Goal: Task Accomplishment & Management: Manage account settings

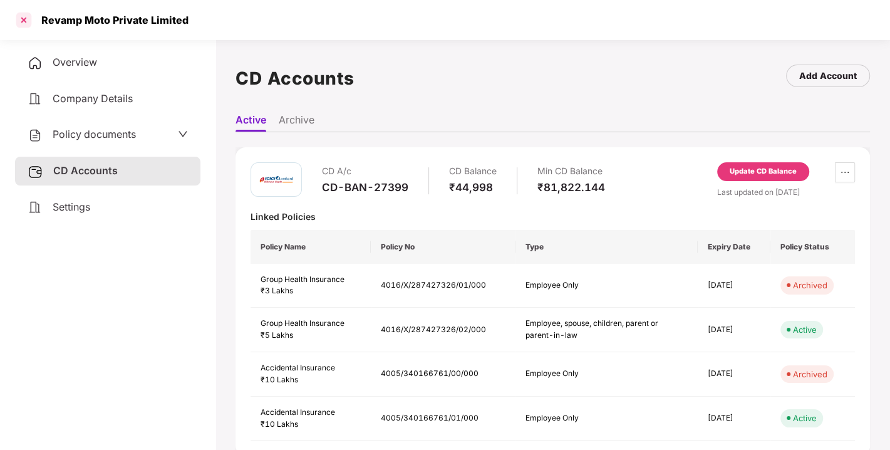
click at [21, 21] on div at bounding box center [24, 20] width 20 height 20
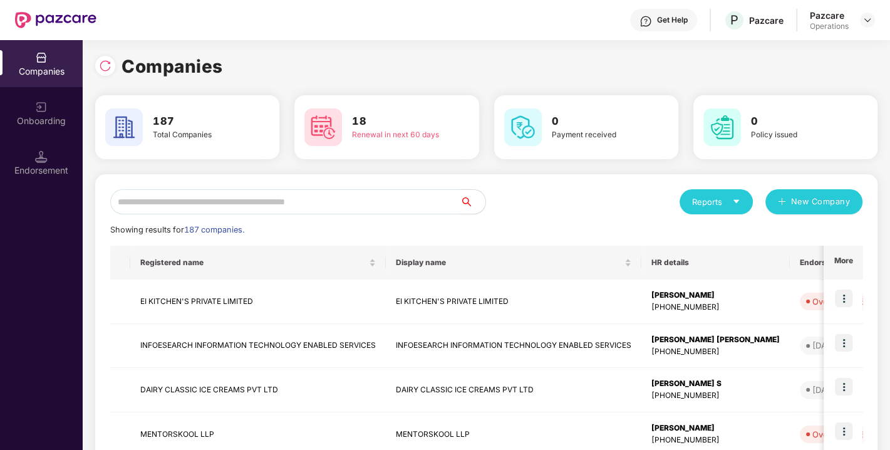
click at [311, 198] on input "text" at bounding box center [285, 201] width 350 height 25
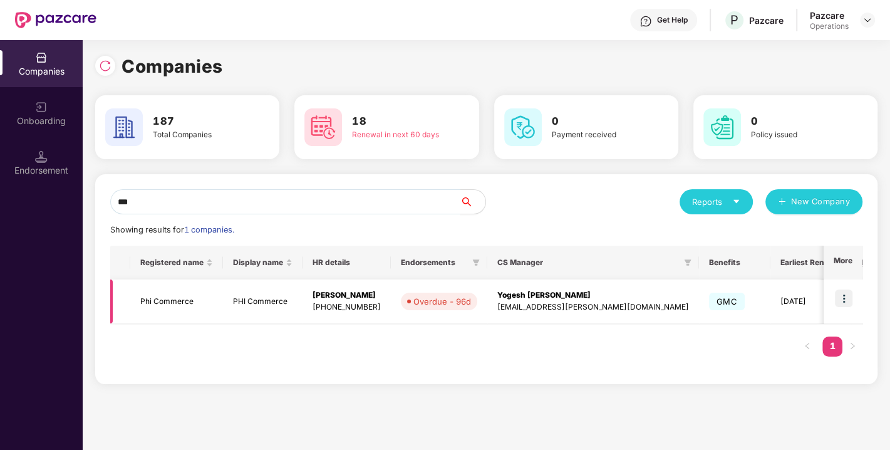
type input "***"
click at [842, 297] on img at bounding box center [844, 298] width 18 height 18
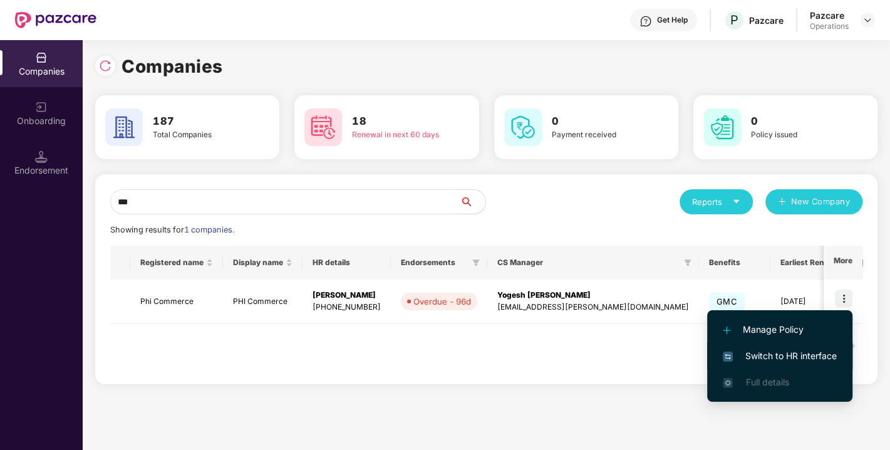
click at [773, 354] on span "Switch to HR interface" at bounding box center [780, 356] width 114 height 14
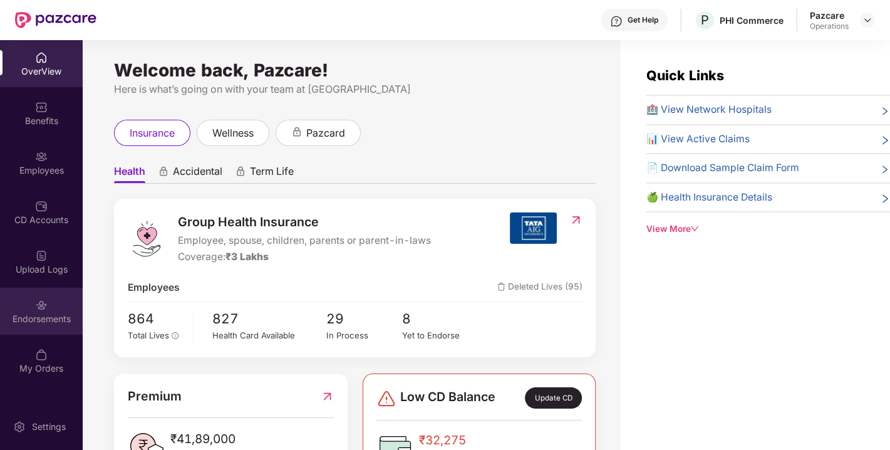
click at [29, 324] on div "Endorsements" at bounding box center [41, 318] width 83 height 13
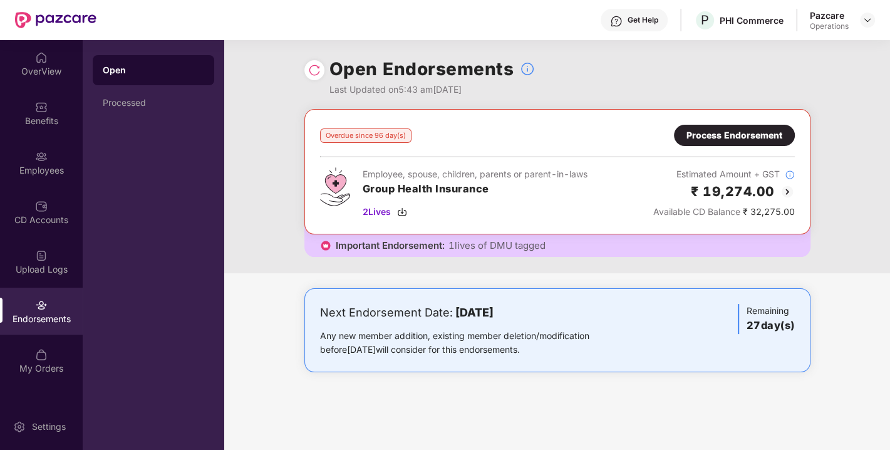
click at [308, 71] on img at bounding box center [314, 70] width 13 height 13
click at [314, 71] on img at bounding box center [314, 70] width 13 height 13
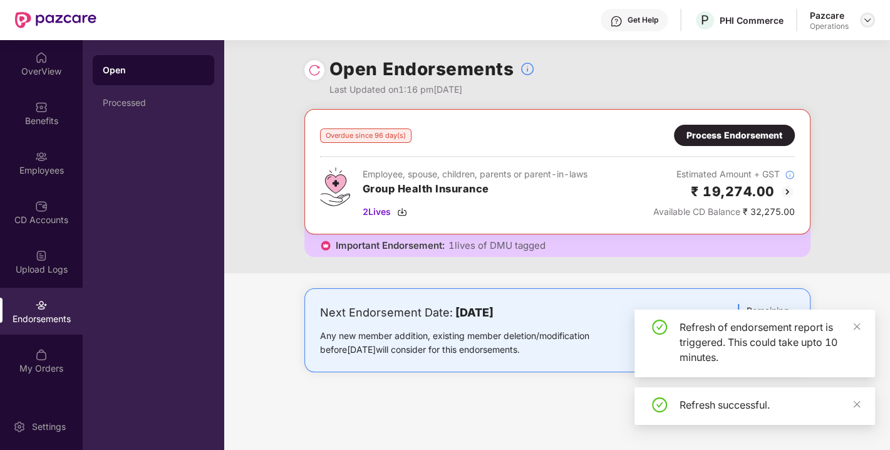
click at [867, 21] on img at bounding box center [867, 20] width 10 height 10
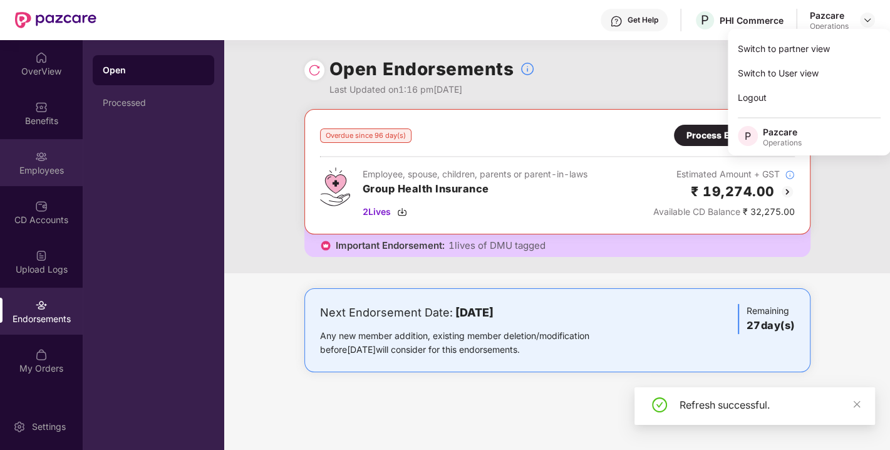
click at [59, 153] on div "Employees" at bounding box center [41, 162] width 83 height 47
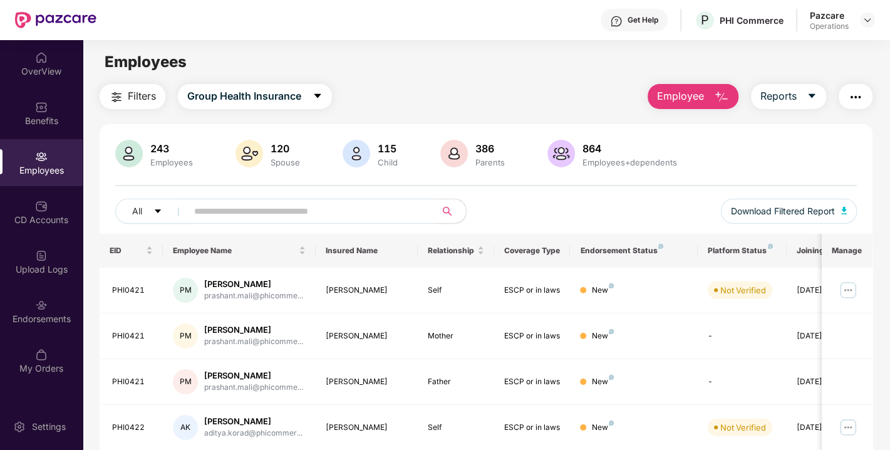
click at [256, 205] on input "text" at bounding box center [306, 211] width 225 height 19
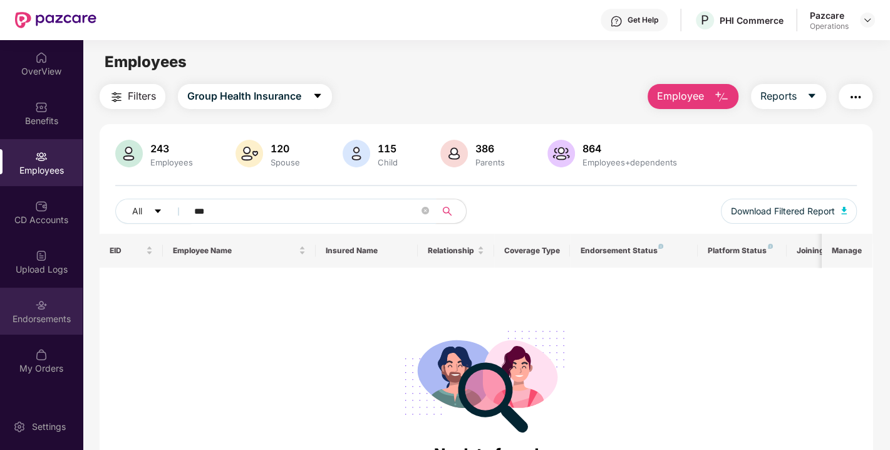
type input "***"
click at [44, 323] on div "Endorsements" at bounding box center [41, 318] width 83 height 13
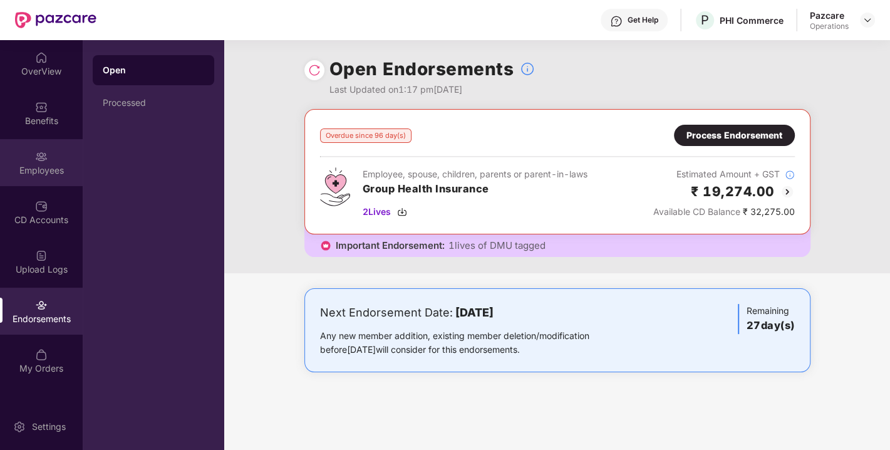
click at [38, 164] on div "Employees" at bounding box center [41, 170] width 83 height 13
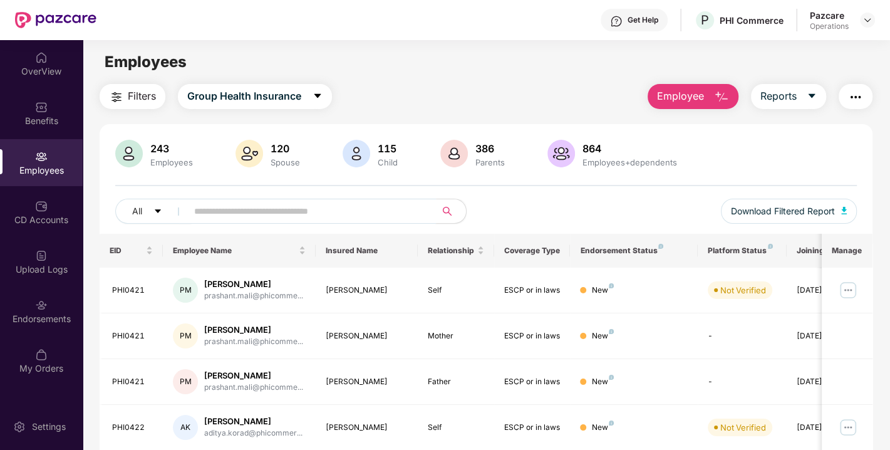
click at [227, 209] on input "text" at bounding box center [306, 211] width 225 height 19
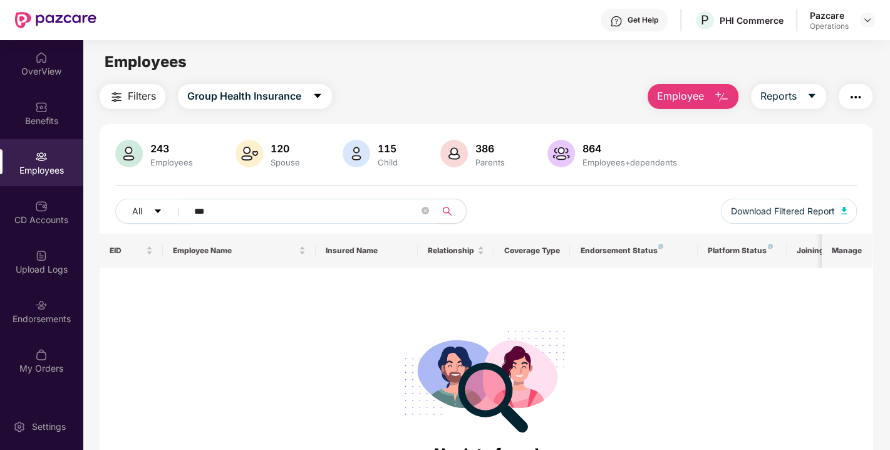
type input "***"
drag, startPoint x: 249, startPoint y: 205, endPoint x: 116, endPoint y: 214, distance: 133.0
click at [116, 214] on div "All ***" at bounding box center [300, 210] width 371 height 25
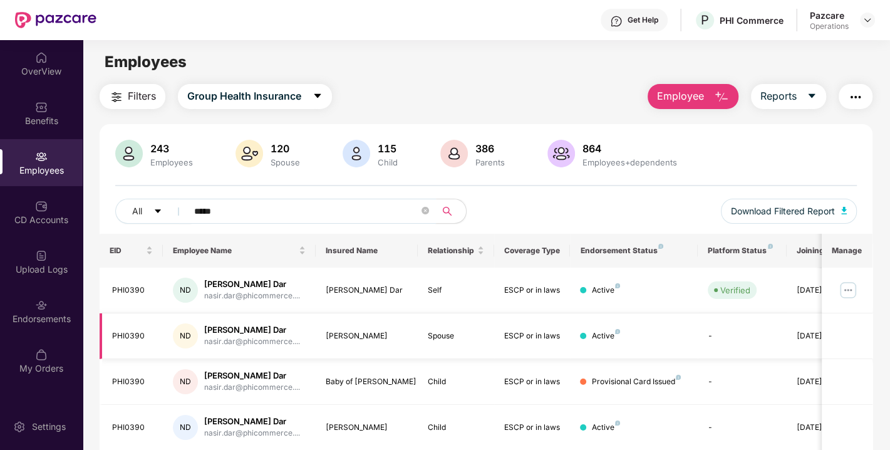
scroll to position [44, 0]
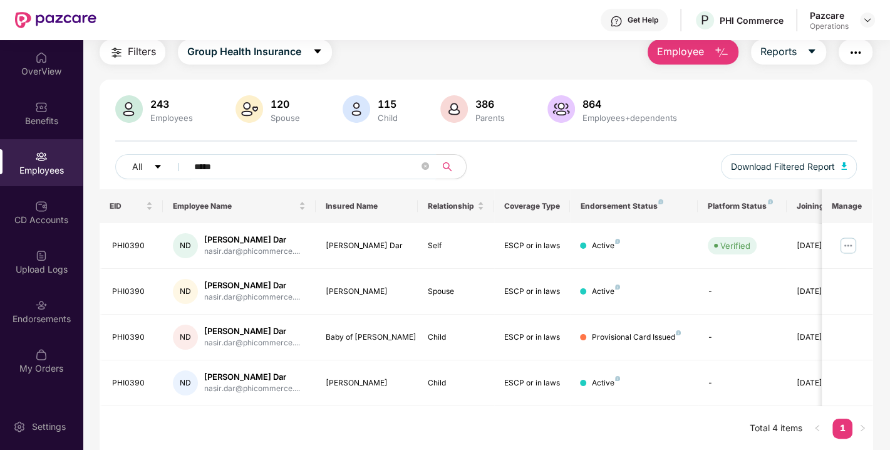
type input "*****"
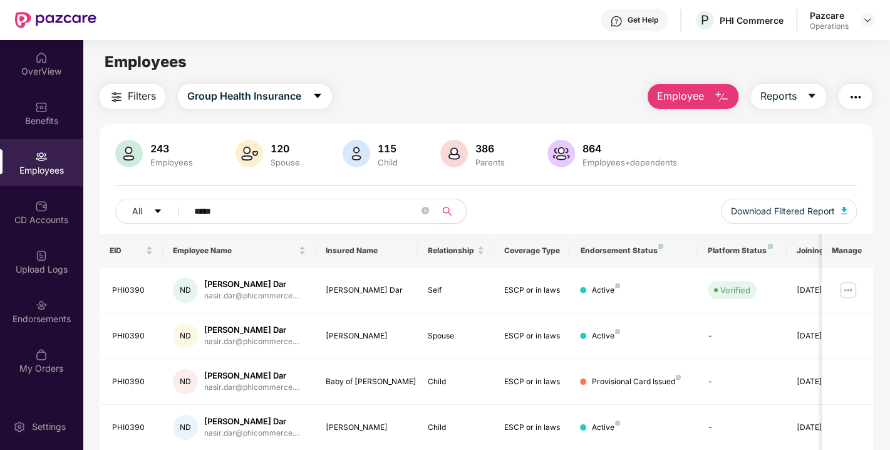
click at [150, 95] on span "Filters" at bounding box center [142, 96] width 28 height 16
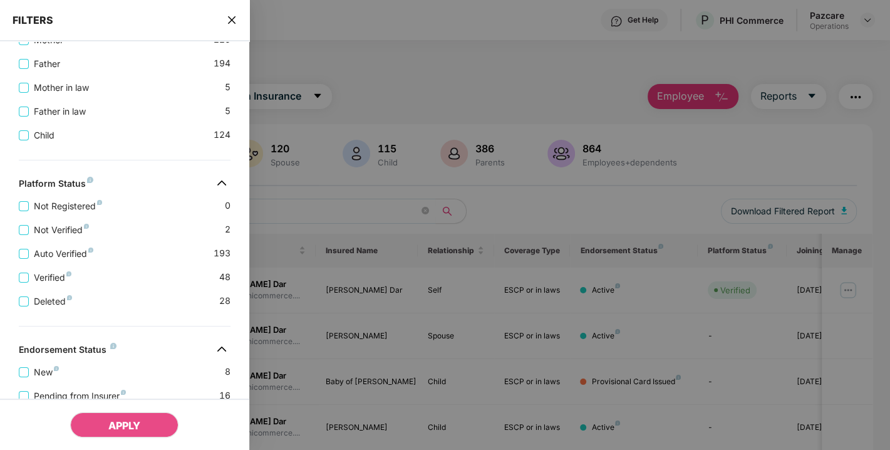
scroll to position [443, 0]
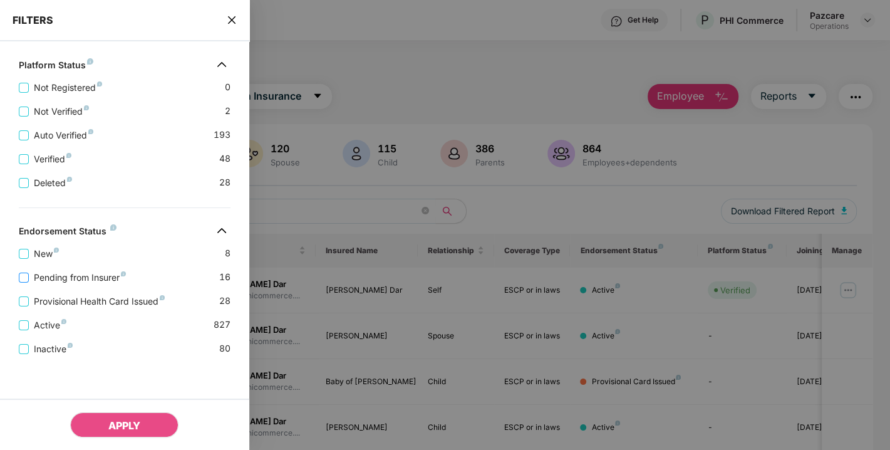
click at [75, 274] on span "Pending from Insurer" at bounding box center [80, 277] width 102 height 14
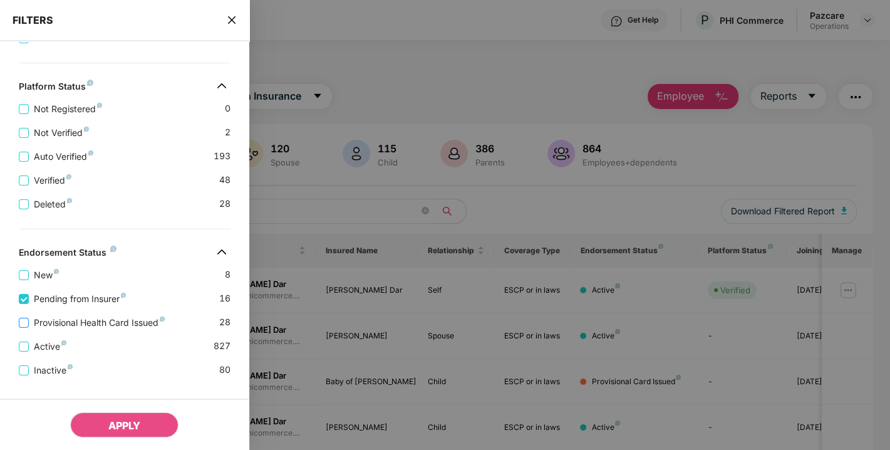
click at [71, 329] on span "Provisional Health Card Issued" at bounding box center [99, 323] width 141 height 14
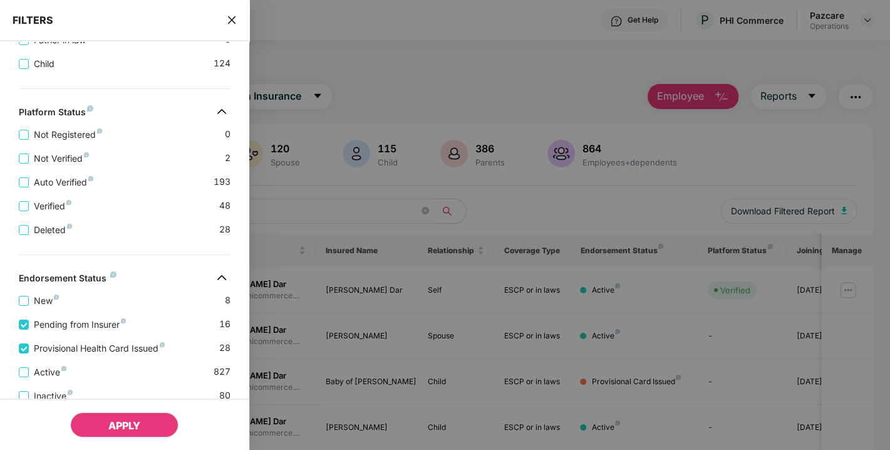
click at [105, 428] on button "APPLY" at bounding box center [124, 424] width 108 height 25
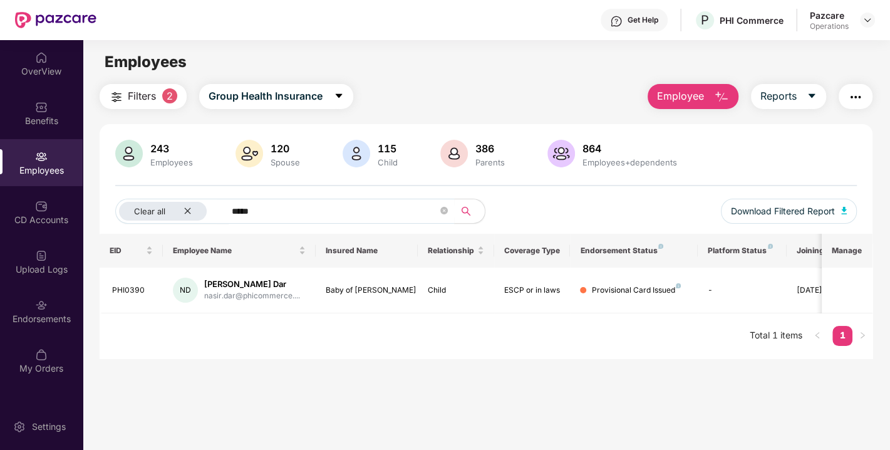
click at [139, 91] on span "Filters" at bounding box center [142, 96] width 28 height 16
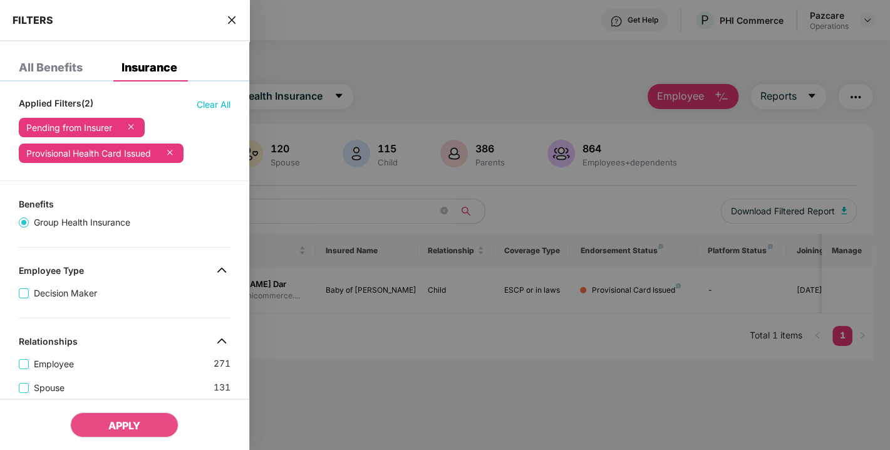
scroll to position [494, 0]
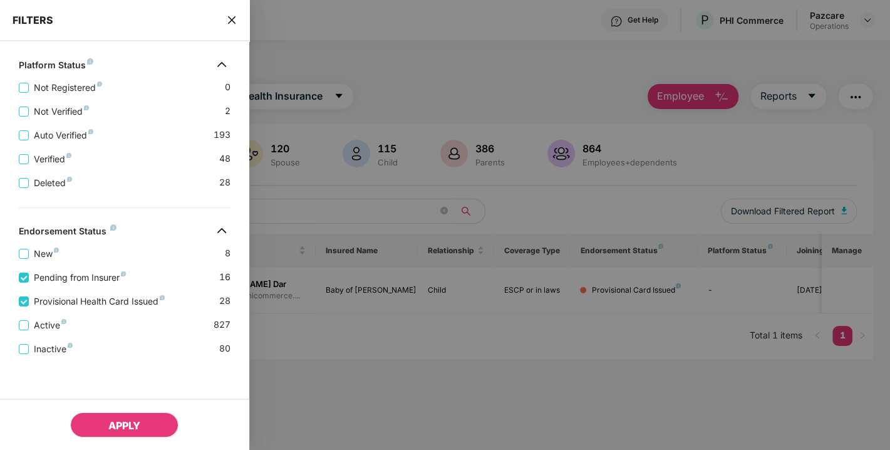
click at [109, 431] on span "APPLY" at bounding box center [124, 425] width 32 height 13
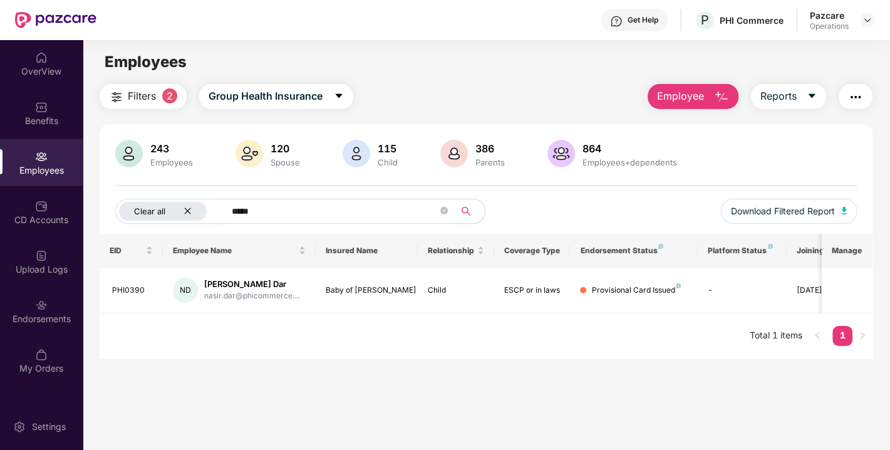
drag, startPoint x: 261, startPoint y: 213, endPoint x: 214, endPoint y: 212, distance: 47.0
click at [214, 212] on div "Clear all *****" at bounding box center [300, 210] width 371 height 25
click at [183, 209] on icon "close" at bounding box center [187, 211] width 8 height 8
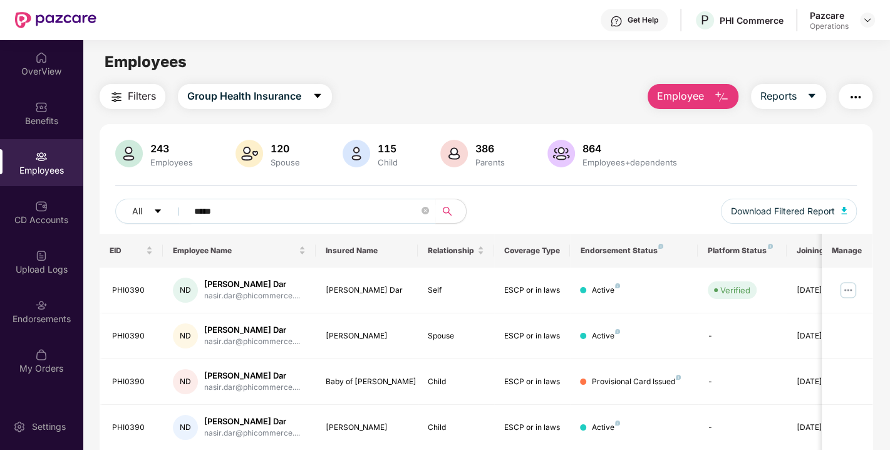
click at [132, 95] on span "Filters" at bounding box center [142, 96] width 28 height 16
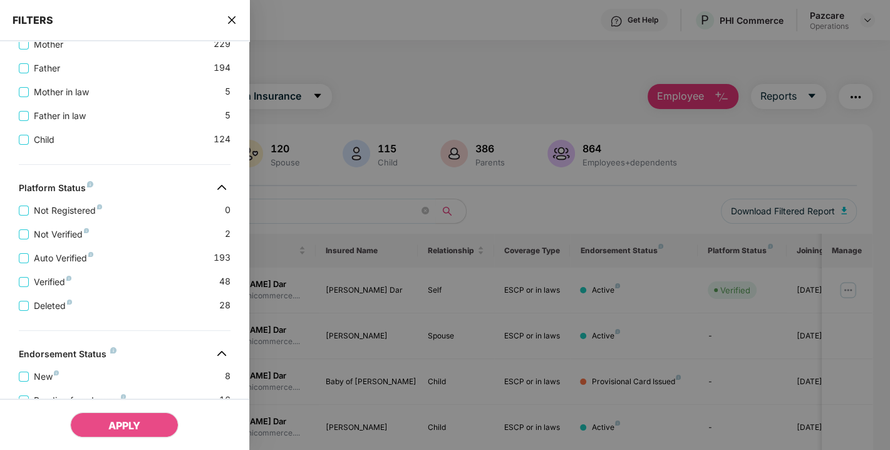
scroll to position [443, 0]
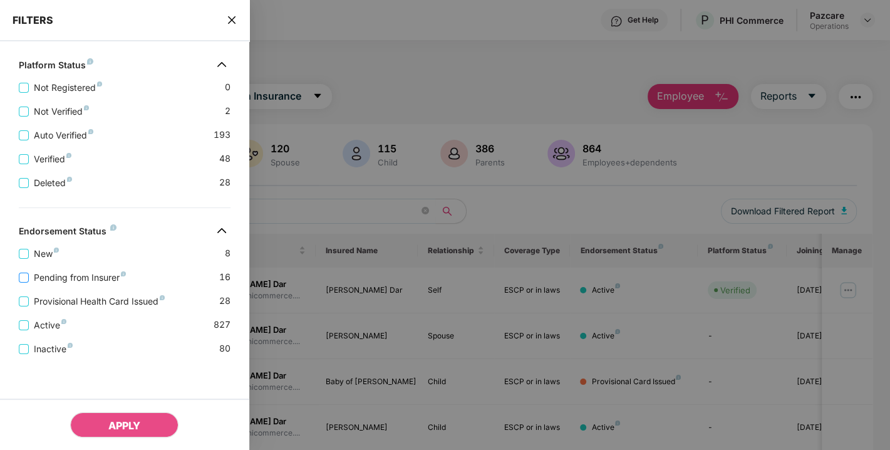
click at [42, 281] on span "Pending from Insurer" at bounding box center [80, 277] width 102 height 14
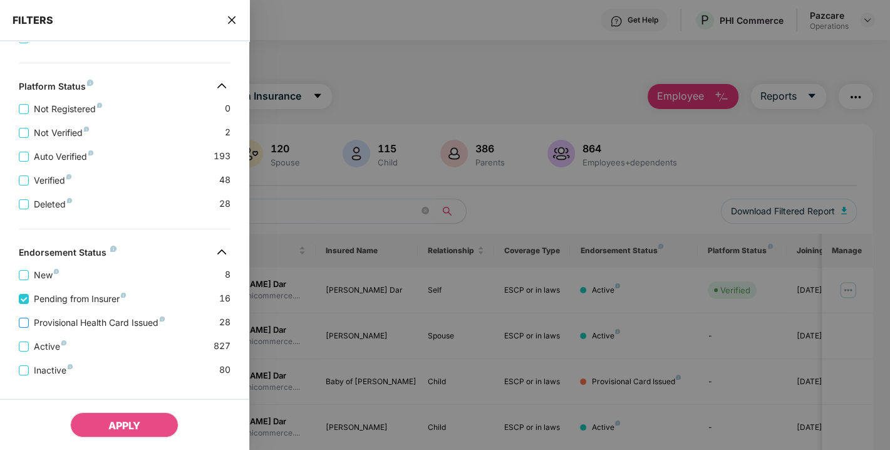
click at [59, 324] on span "Provisional Health Card Issued" at bounding box center [99, 323] width 141 height 14
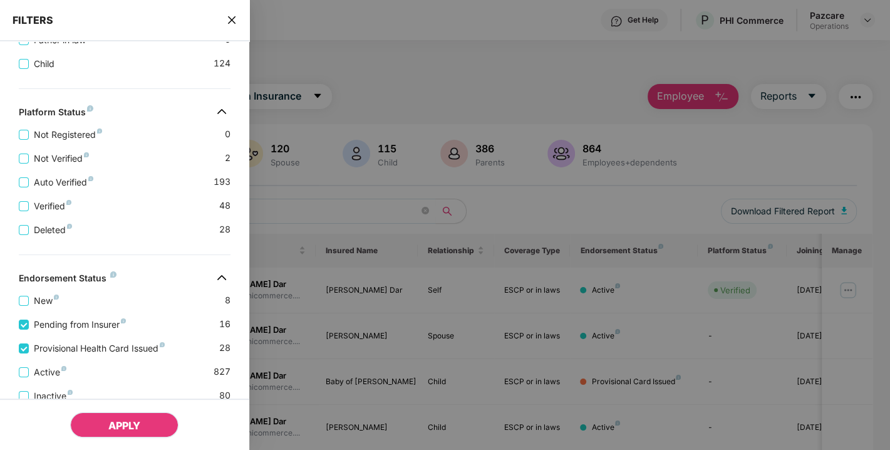
click at [115, 431] on button "APPLY" at bounding box center [124, 424] width 108 height 25
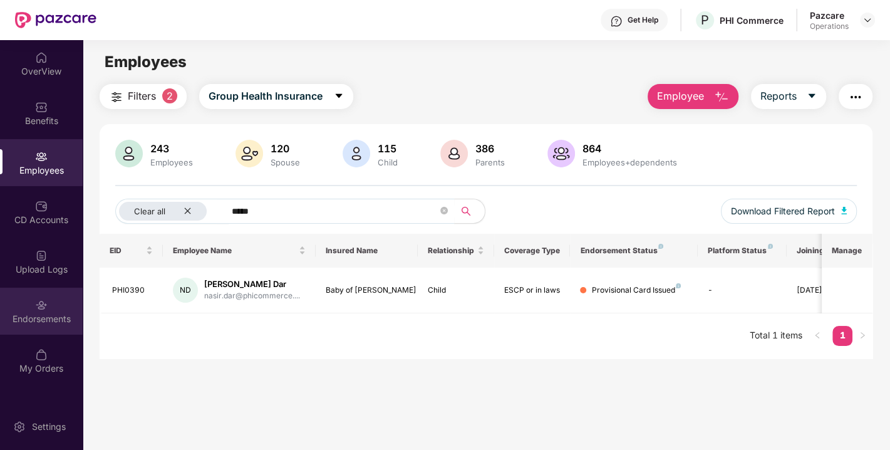
click at [54, 292] on div "Endorsements" at bounding box center [41, 310] width 83 height 47
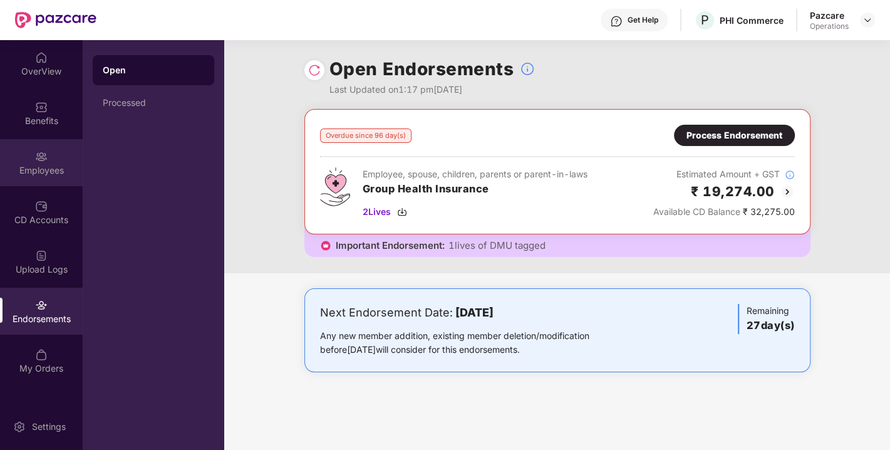
click at [30, 158] on div "Employees" at bounding box center [41, 162] width 83 height 47
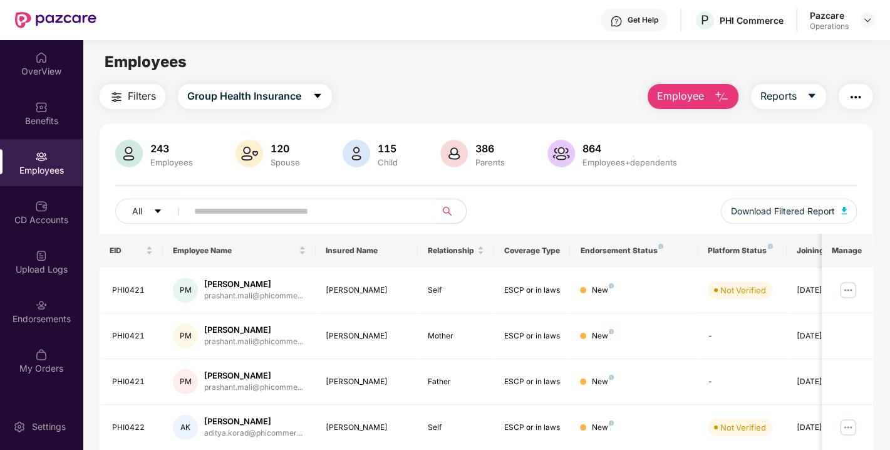
click at [140, 99] on span "Filters" at bounding box center [142, 96] width 28 height 16
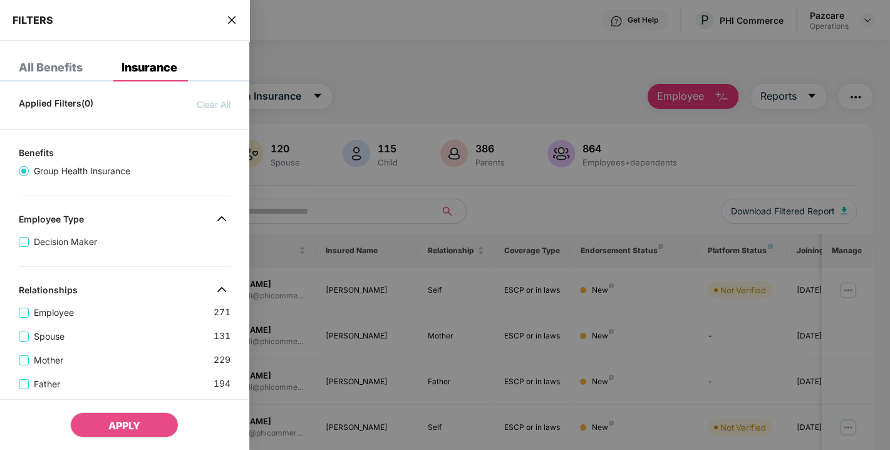
click at [228, 19] on icon "close" at bounding box center [232, 20] width 10 height 10
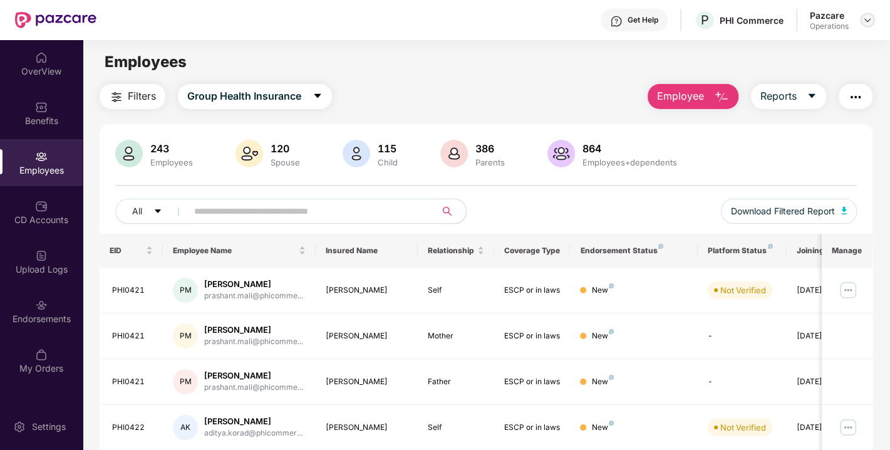
click at [874, 19] on div at bounding box center [867, 20] width 15 height 15
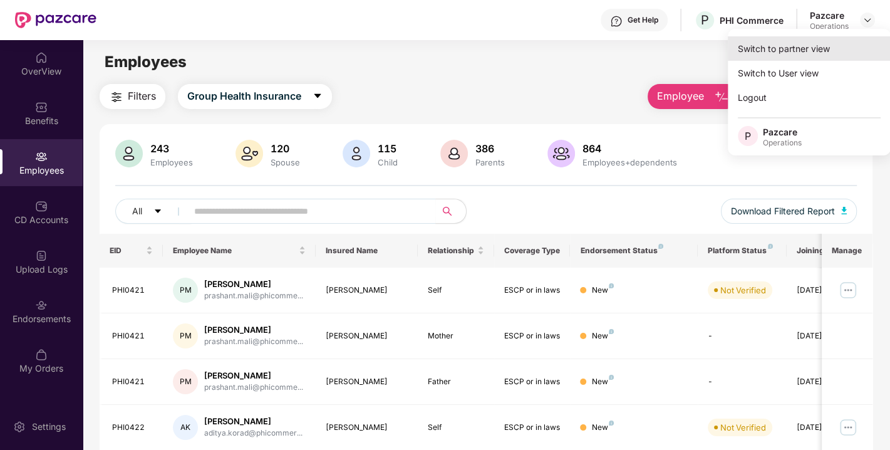
click at [796, 53] on div "Switch to partner view" at bounding box center [809, 48] width 163 height 24
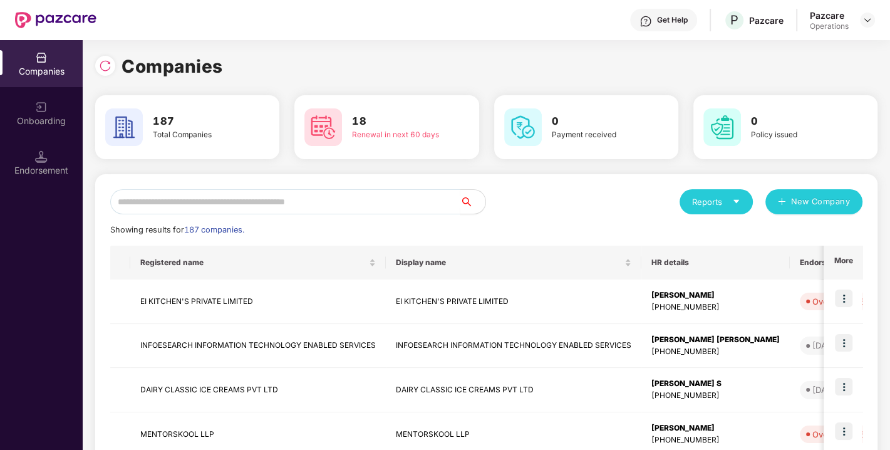
click at [275, 212] on input "text" at bounding box center [285, 201] width 350 height 25
drag, startPoint x: 222, startPoint y: 202, endPoint x: 140, endPoint y: 218, distance: 83.5
drag, startPoint x: 140, startPoint y: 218, endPoint x: 180, endPoint y: 201, distance: 44.1
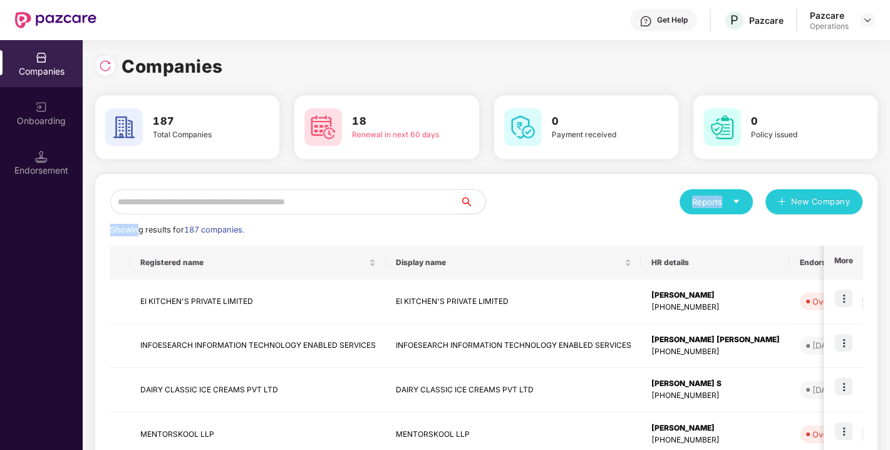
click at [180, 201] on input "text" at bounding box center [285, 201] width 350 height 25
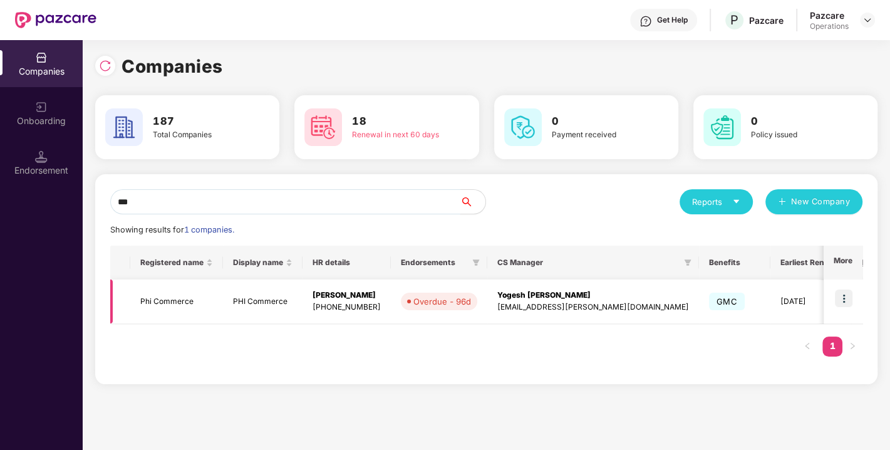
type input "***"
click at [842, 298] on img at bounding box center [844, 298] width 18 height 18
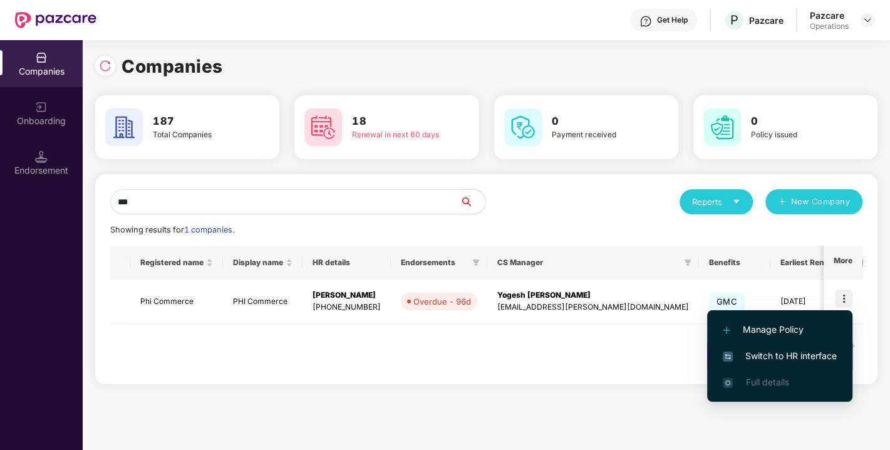
click at [760, 358] on span "Switch to HR interface" at bounding box center [780, 356] width 114 height 14
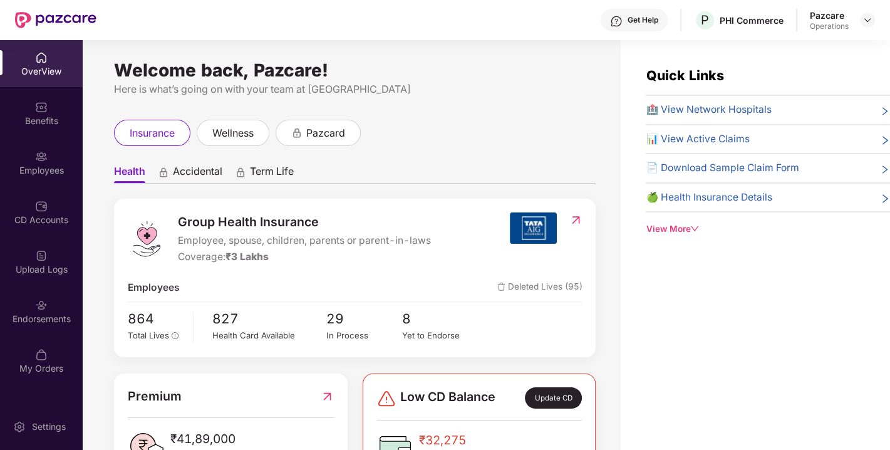
click at [39, 311] on div "Endorsements" at bounding box center [41, 310] width 83 height 47
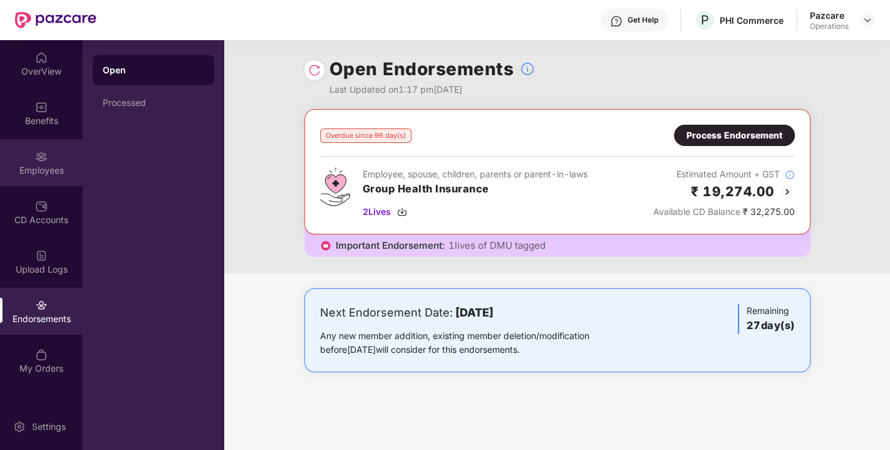
click at [33, 160] on div "Employees" at bounding box center [41, 162] width 83 height 47
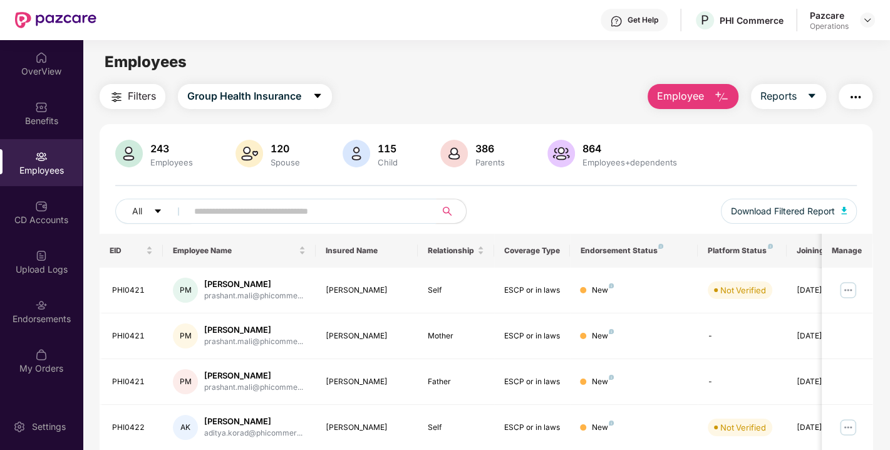
click at [252, 216] on input "text" at bounding box center [306, 211] width 225 height 19
click at [142, 93] on span "Filters" at bounding box center [142, 96] width 28 height 16
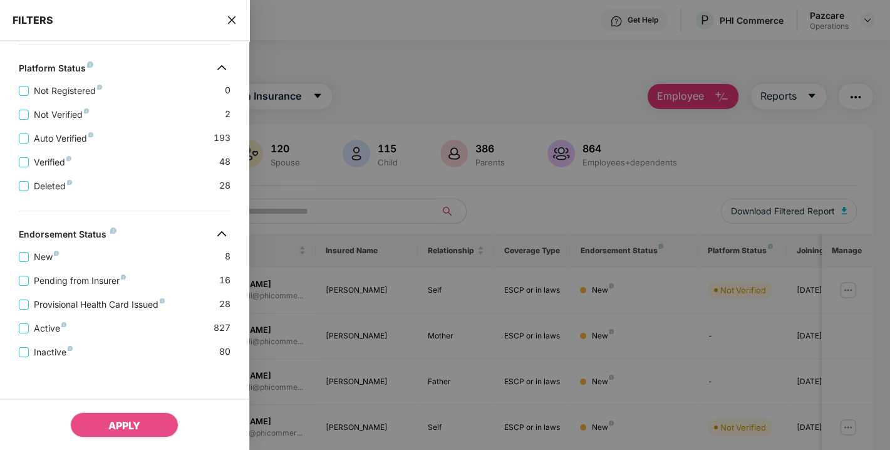
scroll to position [443, 0]
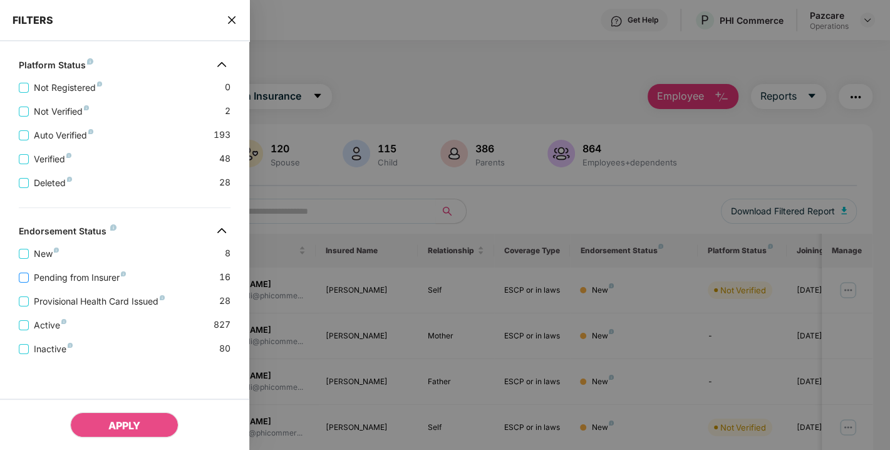
click at [88, 277] on span "Pending from Insurer" at bounding box center [80, 277] width 102 height 14
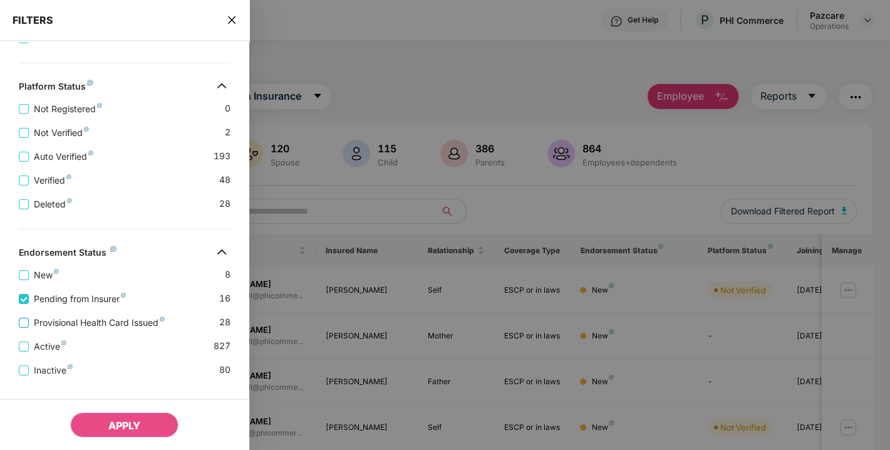
click at [85, 319] on span "Provisional Health Card Issued" at bounding box center [99, 323] width 141 height 14
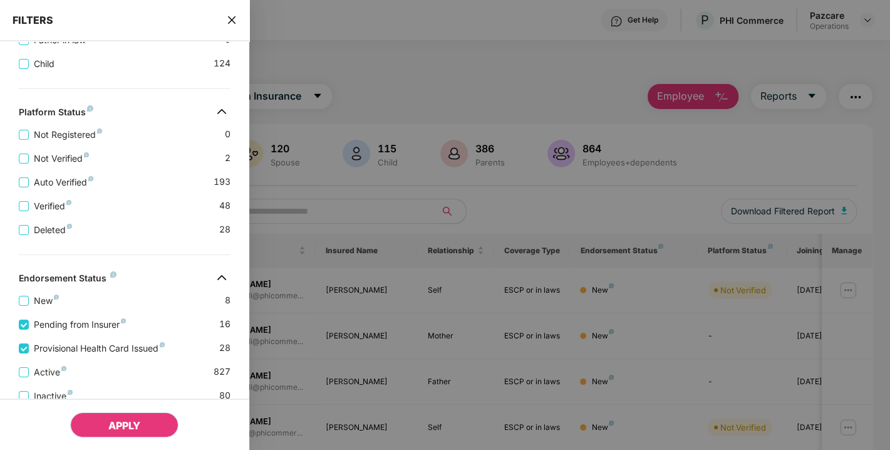
click at [96, 425] on button "APPLY" at bounding box center [124, 424] width 108 height 25
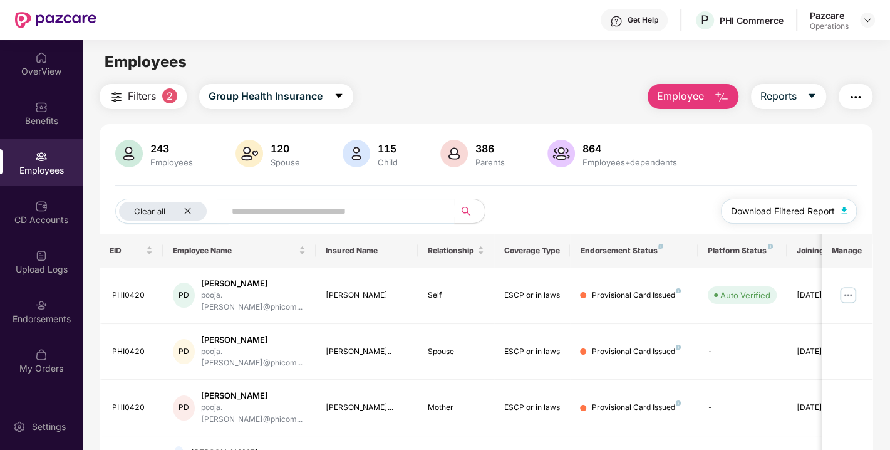
click at [844, 207] on img "button" at bounding box center [844, 211] width 6 height 8
click at [850, 95] on img "button" at bounding box center [855, 97] width 15 height 15
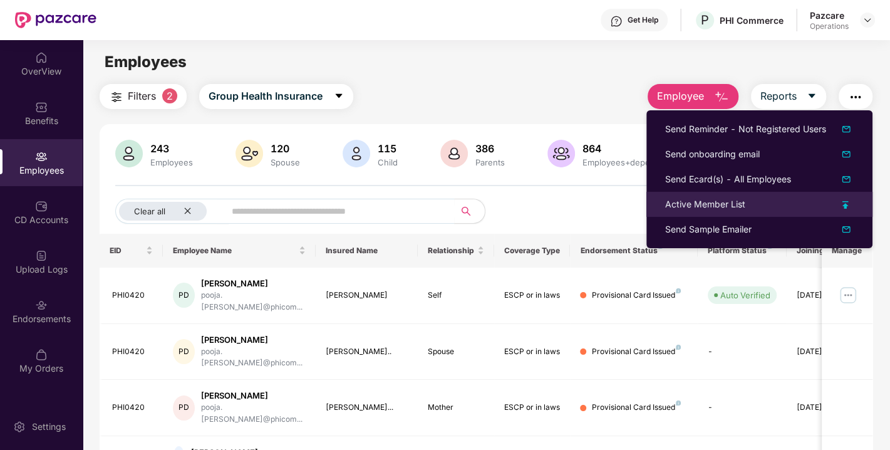
click at [711, 199] on div "Active Member List" at bounding box center [705, 204] width 80 height 14
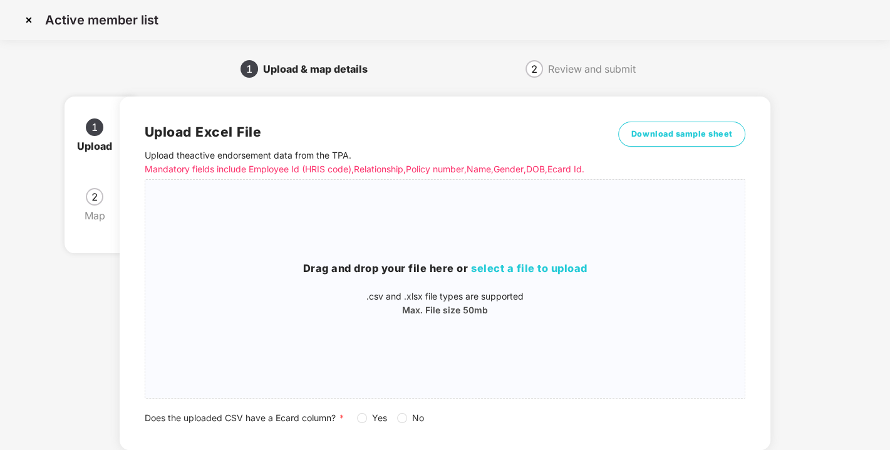
click at [674, 120] on div "Upload Excel File Upload the active endorsement data from the TPA . Mandatory f…" at bounding box center [445, 272] width 651 height 353
click at [674, 122] on button "Download sample sheet" at bounding box center [682, 133] width 128 height 25
click at [522, 274] on span "select a file to upload" at bounding box center [529, 268] width 116 height 13
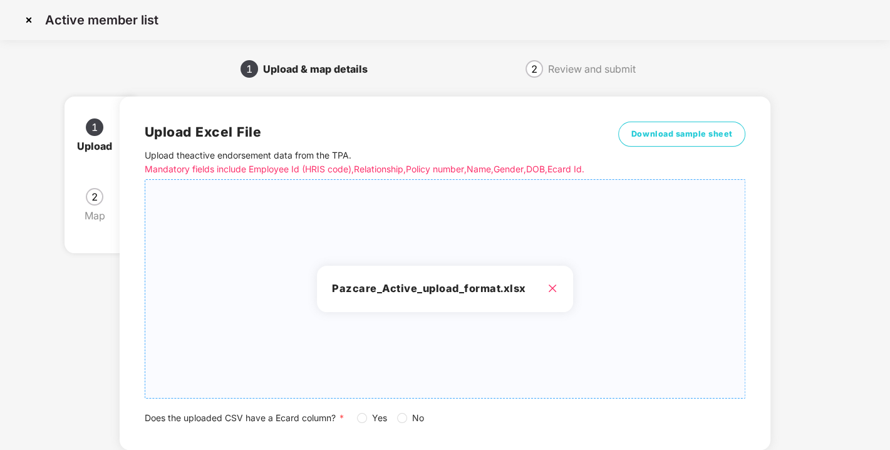
scroll to position [92, 0]
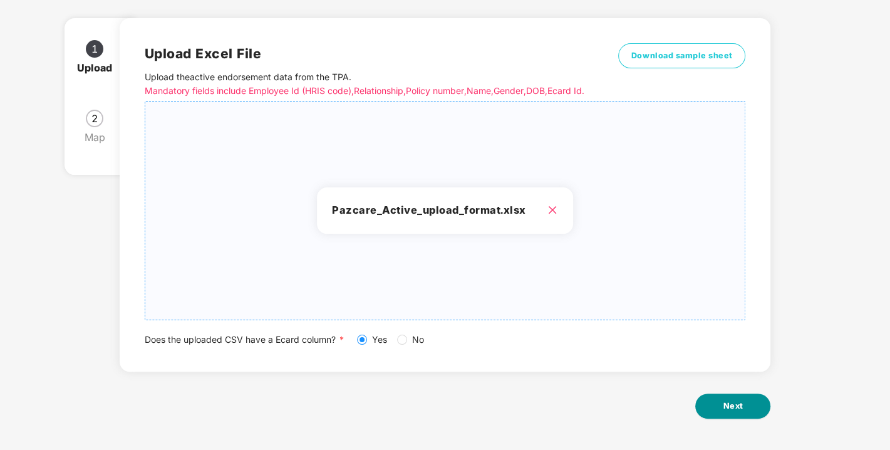
click at [715, 396] on button "Next" at bounding box center [732, 405] width 75 height 25
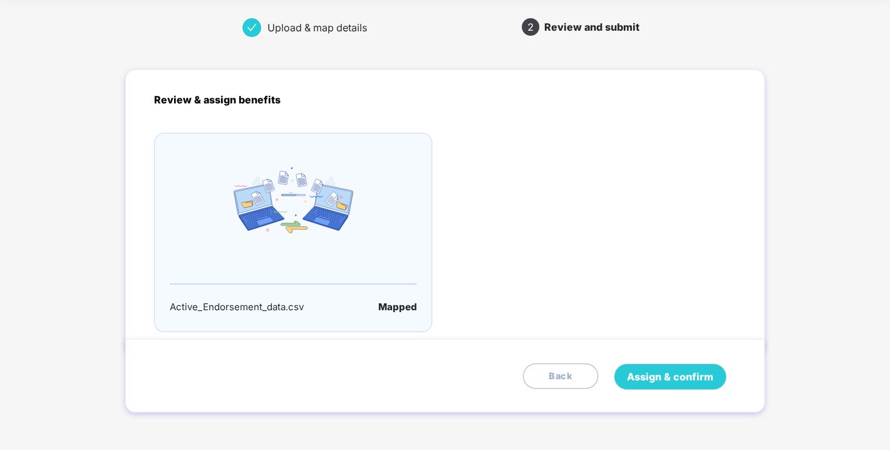
scroll to position [0, 0]
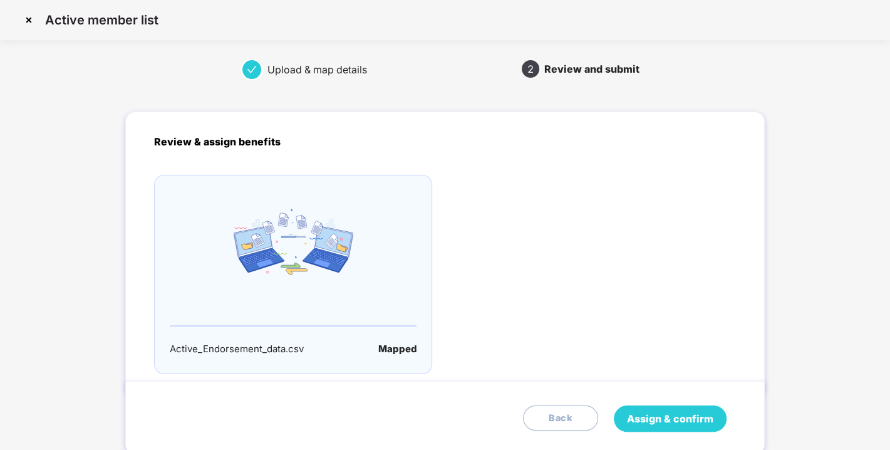
click at [671, 420] on span "Assign & confirm" at bounding box center [670, 419] width 86 height 16
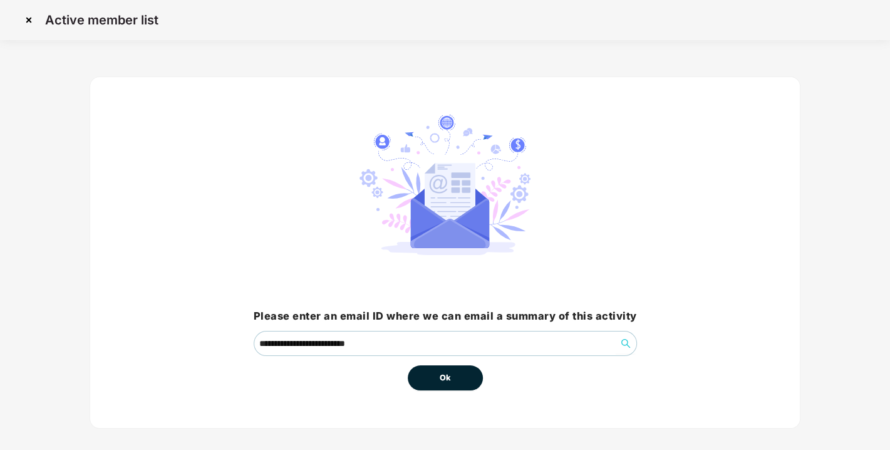
click at [464, 376] on button "Ok" at bounding box center [445, 377] width 75 height 25
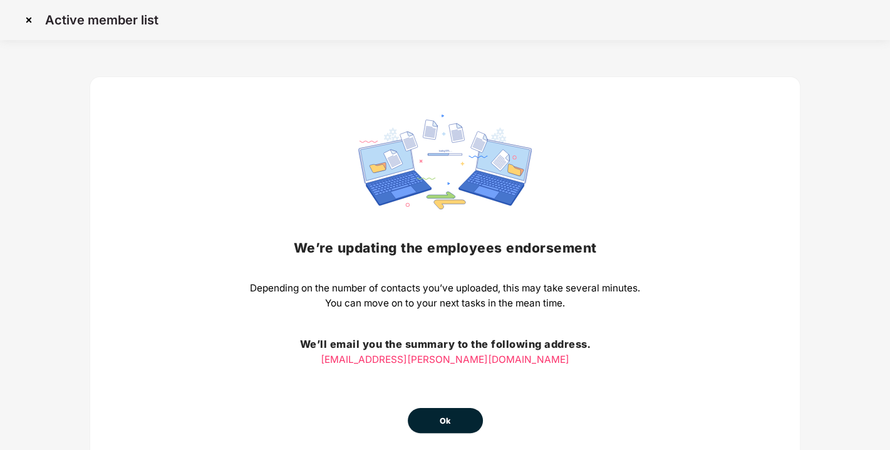
scroll to position [55, 0]
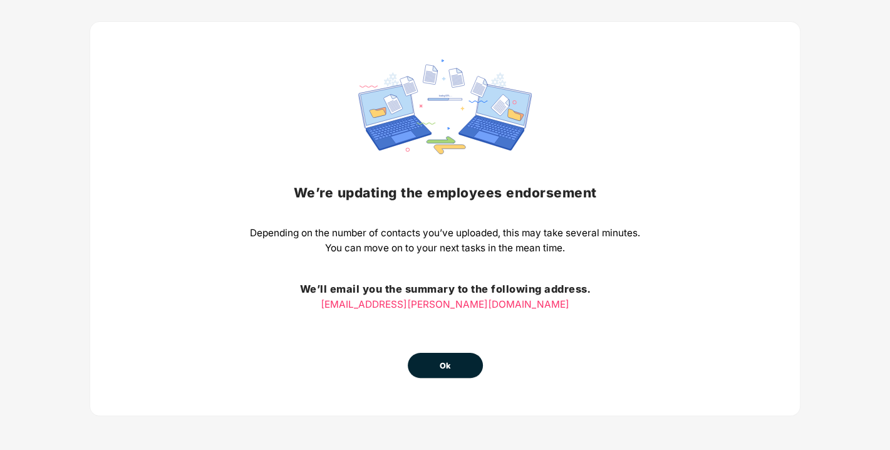
click at [440, 373] on button "Ok" at bounding box center [445, 365] width 75 height 25
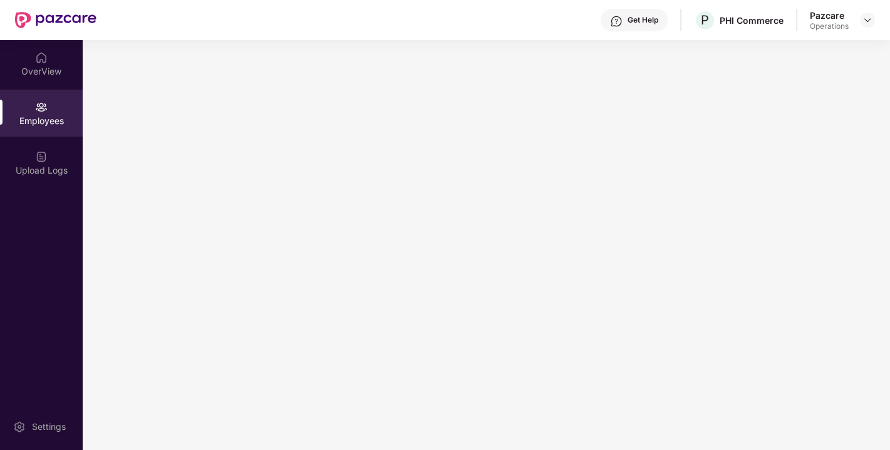
scroll to position [0, 0]
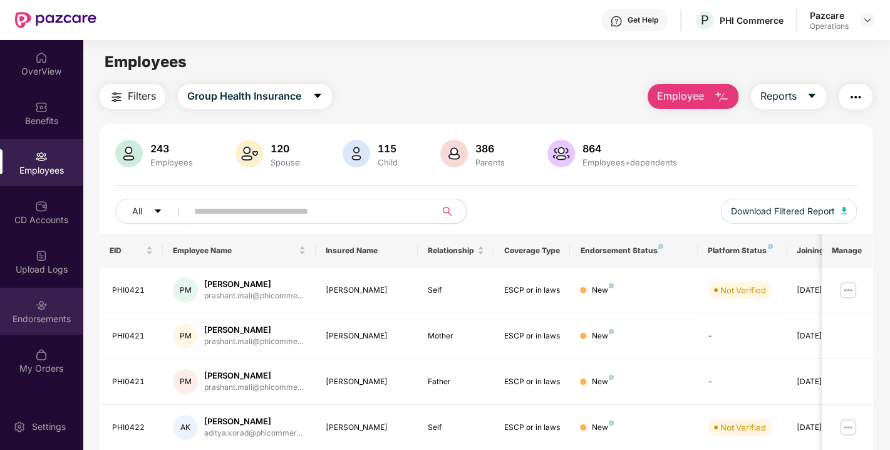
click at [43, 312] on div "Endorsements" at bounding box center [41, 318] width 83 height 13
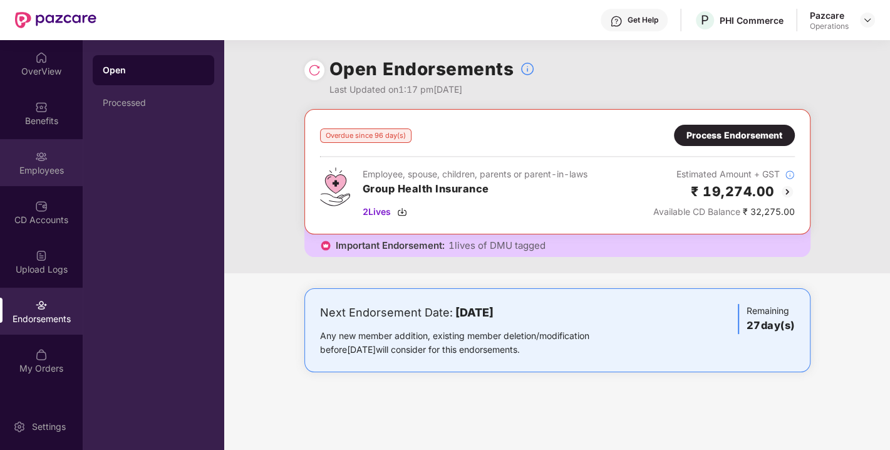
click at [36, 157] on img at bounding box center [41, 156] width 13 height 13
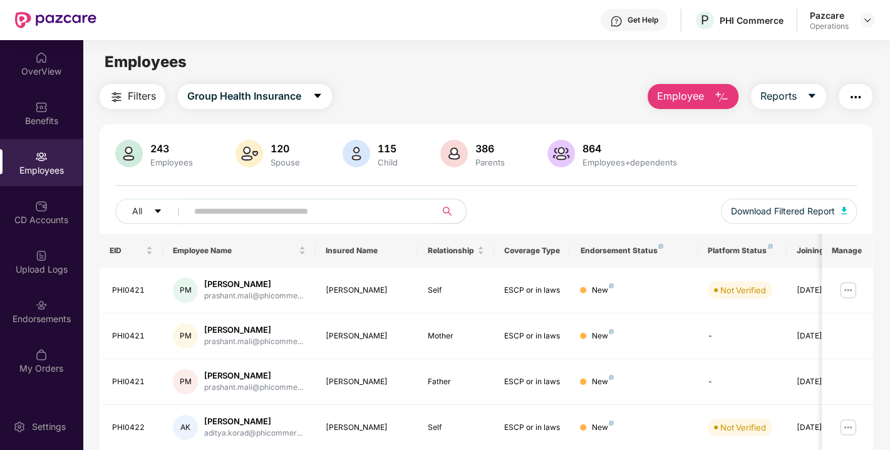
click at [144, 87] on button "Filters" at bounding box center [133, 96] width 66 height 25
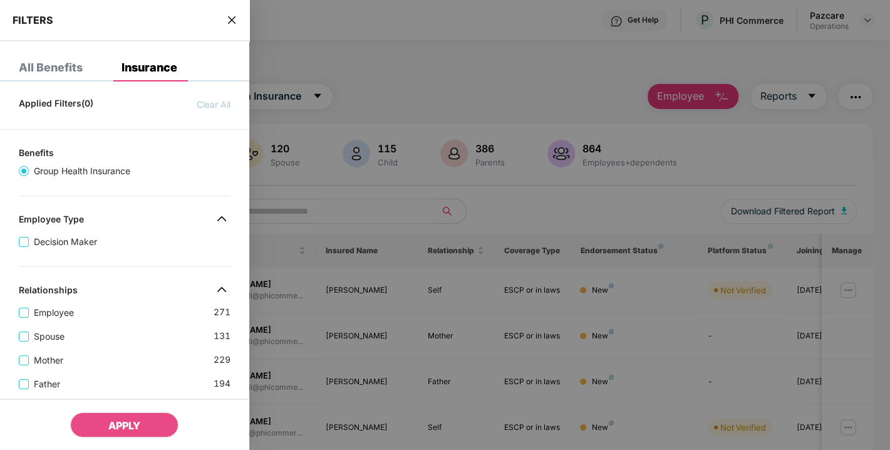
scroll to position [443, 0]
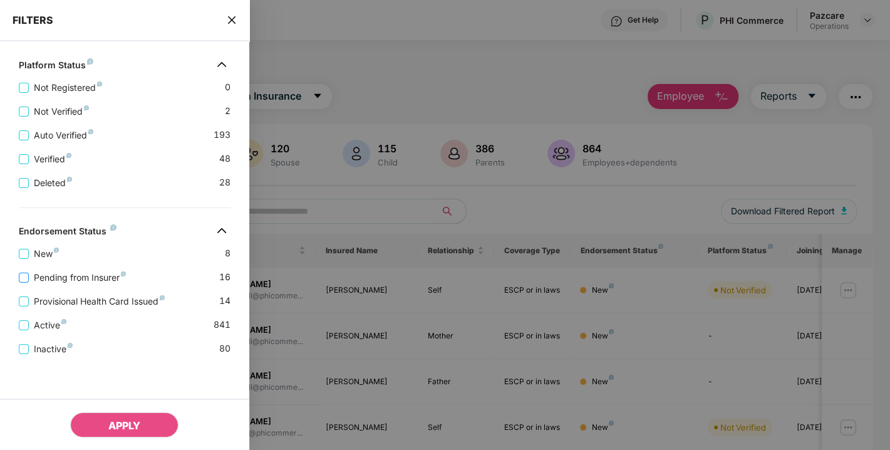
click at [76, 277] on span "Pending from Insurer" at bounding box center [80, 277] width 102 height 14
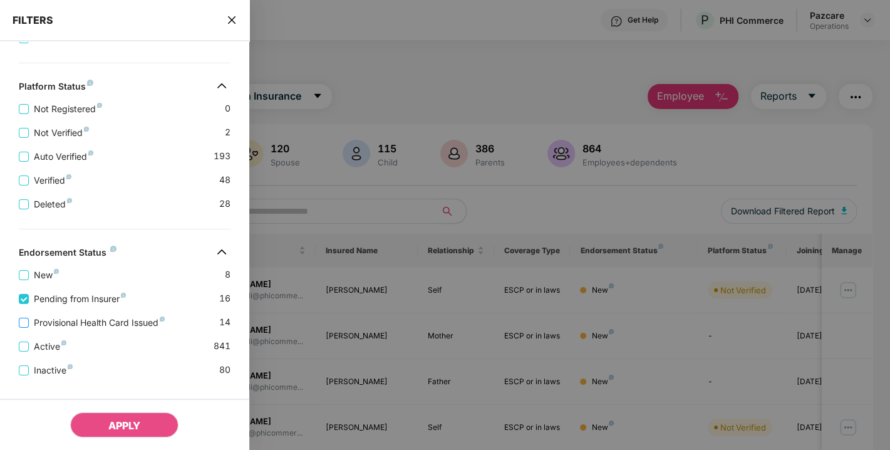
click at [59, 321] on span "Provisional Health Card Issued" at bounding box center [99, 323] width 141 height 14
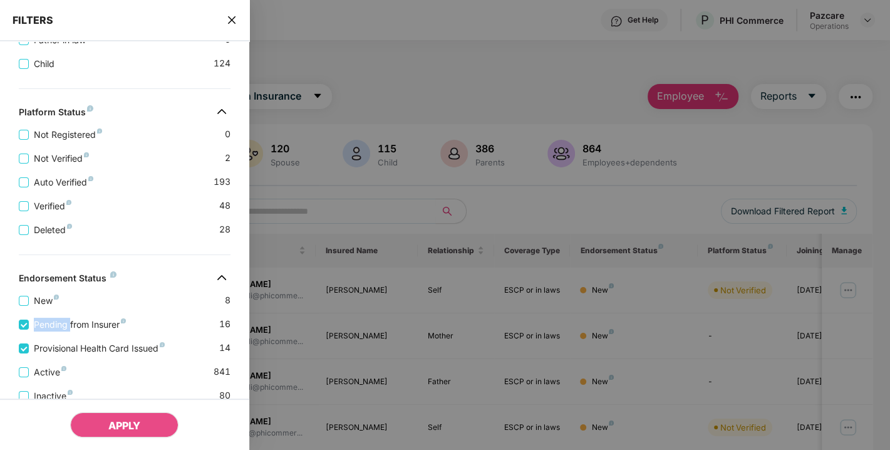
click at [59, 321] on span "Pending from Insurer" at bounding box center [80, 324] width 102 height 14
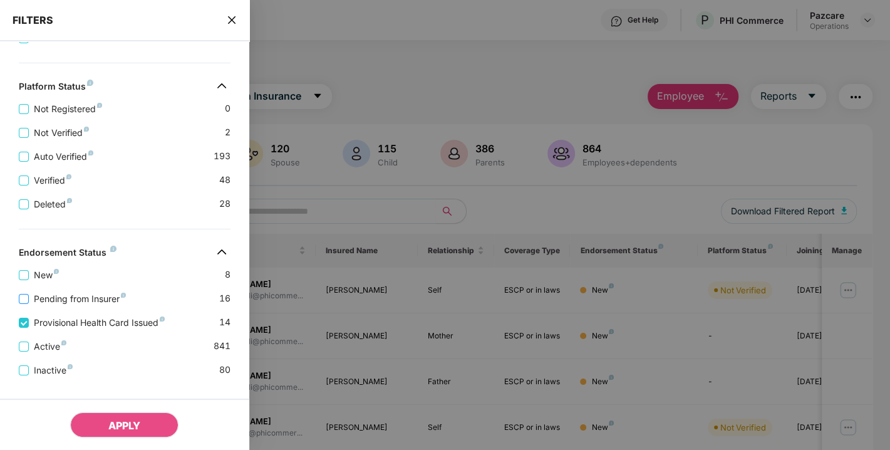
click at [73, 301] on span "Pending from Insurer" at bounding box center [80, 299] width 102 height 14
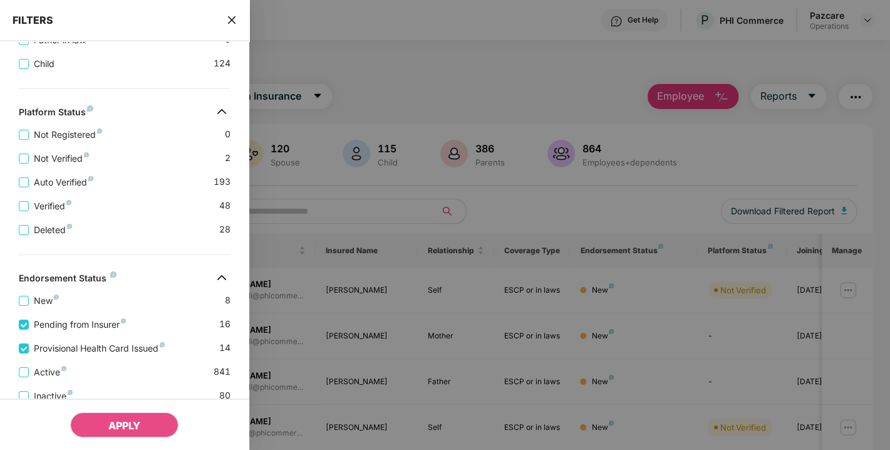
click at [53, 339] on div "Provisional Health Card Issued 14" at bounding box center [125, 343] width 212 height 24
click at [56, 346] on span "Provisional Health Card Issued" at bounding box center [99, 348] width 141 height 14
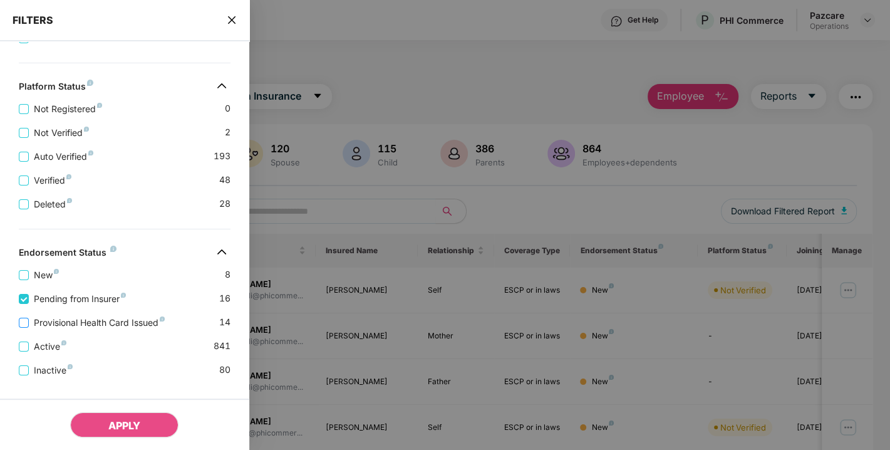
click at [55, 324] on span "Provisional Health Card Issued" at bounding box center [99, 323] width 141 height 14
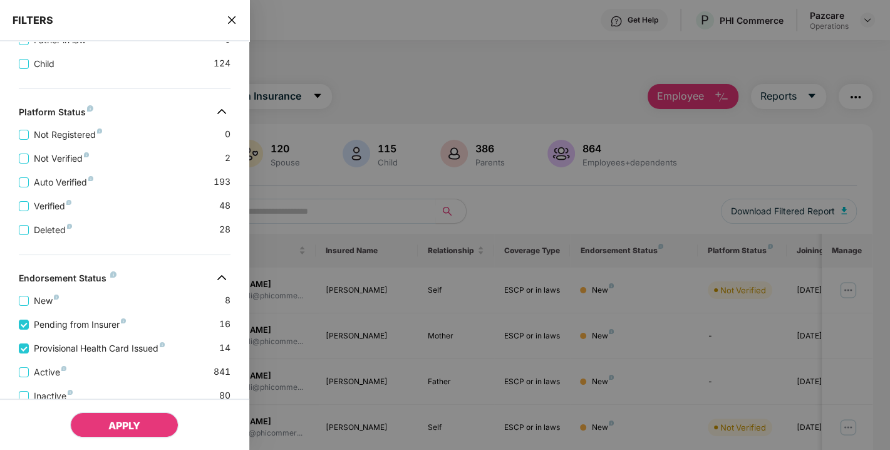
click at [108, 420] on span "APPLY" at bounding box center [124, 425] width 32 height 13
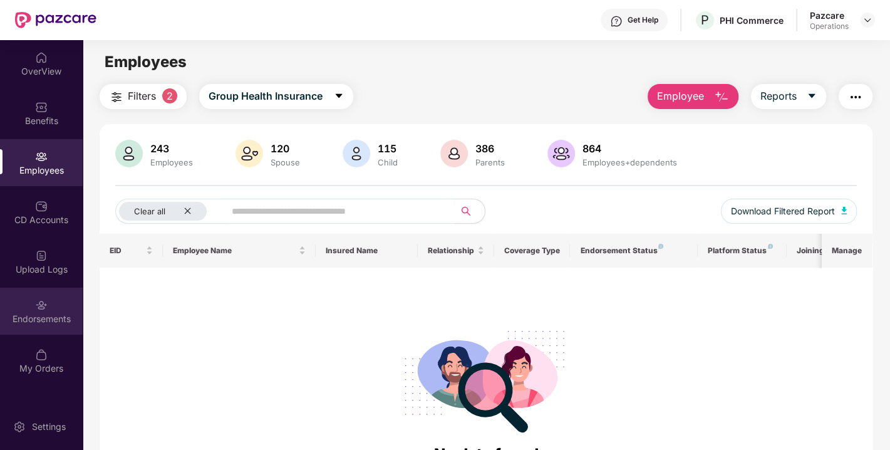
click at [43, 311] on div "Endorsements" at bounding box center [41, 310] width 83 height 47
